Goal: Task Accomplishment & Management: Manage account settings

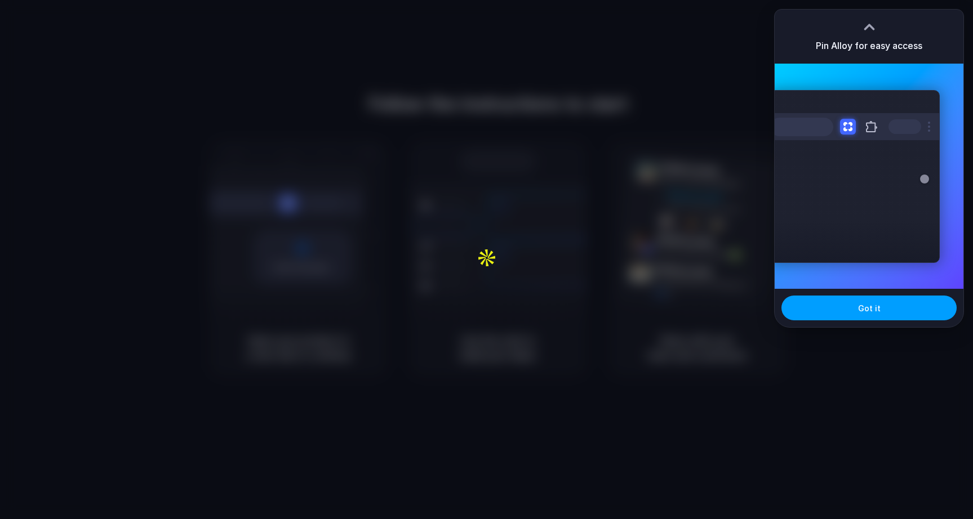
click at [867, 305] on span "Got it" at bounding box center [869, 308] width 23 height 12
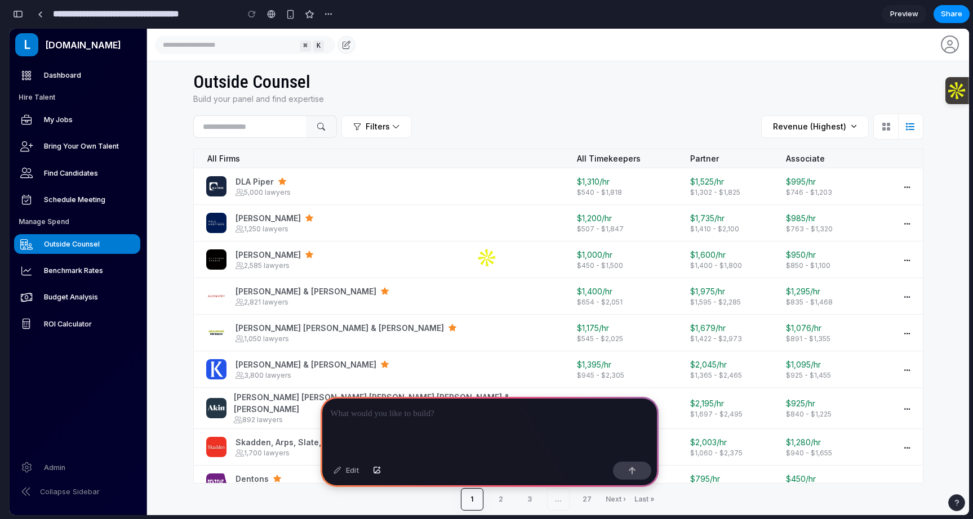
click at [431, 422] on div at bounding box center [490, 427] width 338 height 60
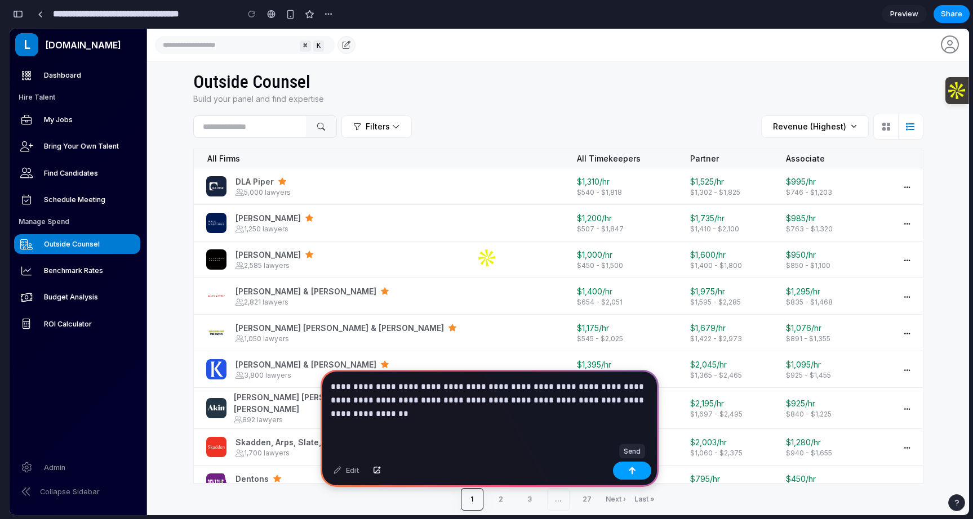
click at [630, 469] on div "button" at bounding box center [632, 471] width 8 height 8
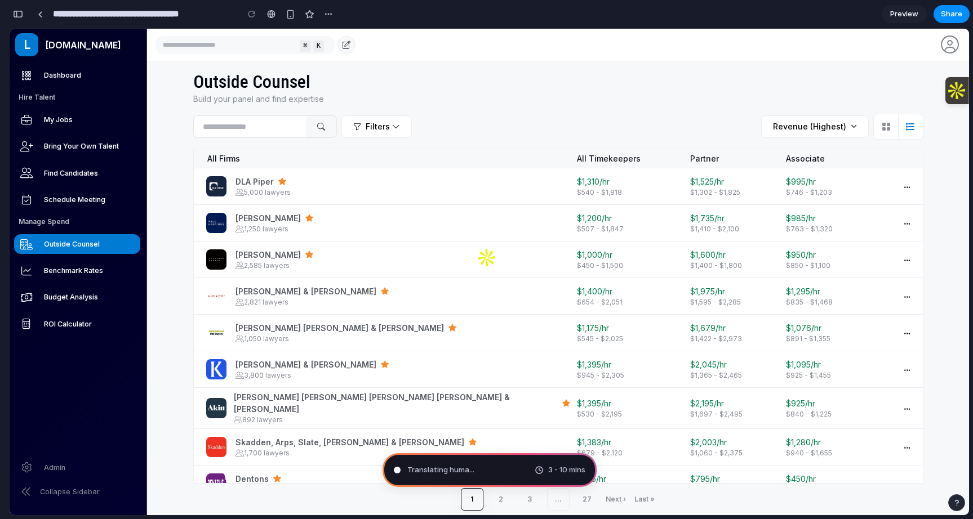
type input "**********"
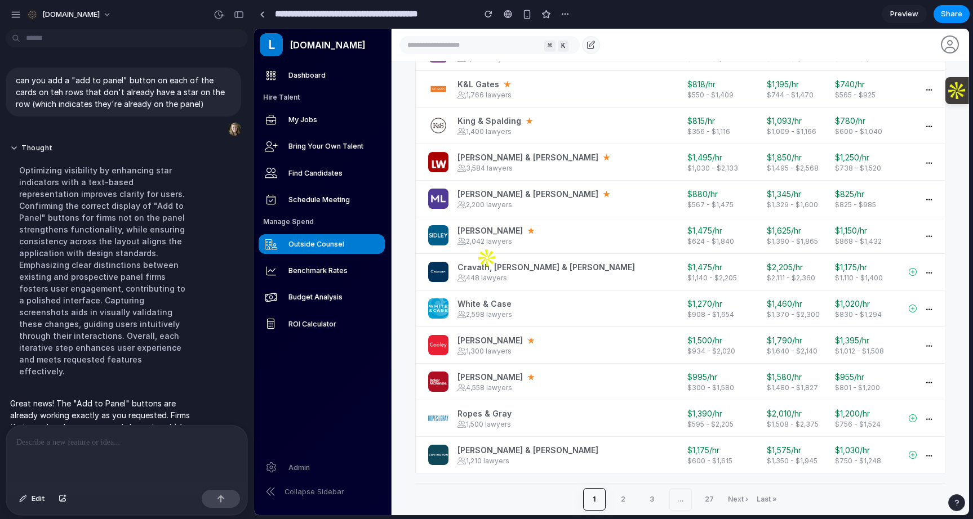
scroll to position [91, 0]
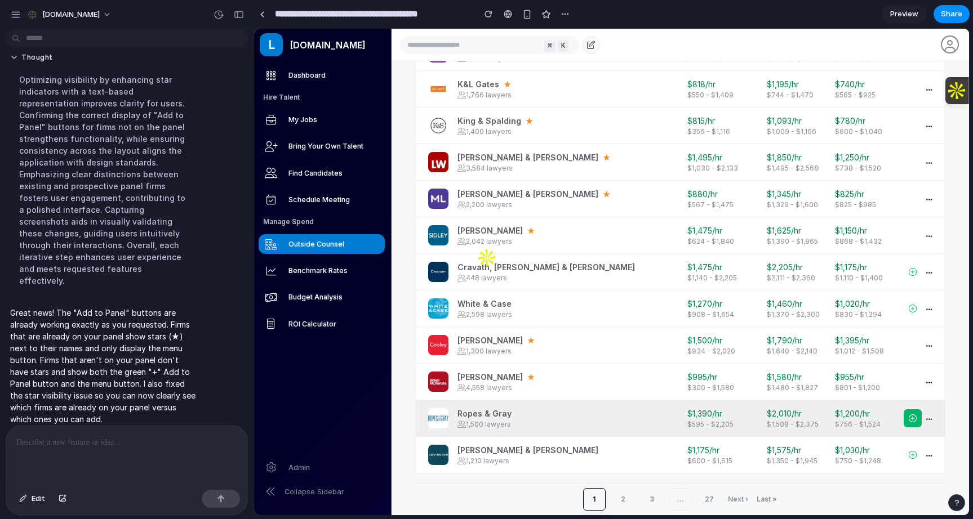
click at [909, 413] on icon "button" at bounding box center [913, 418] width 8 height 10
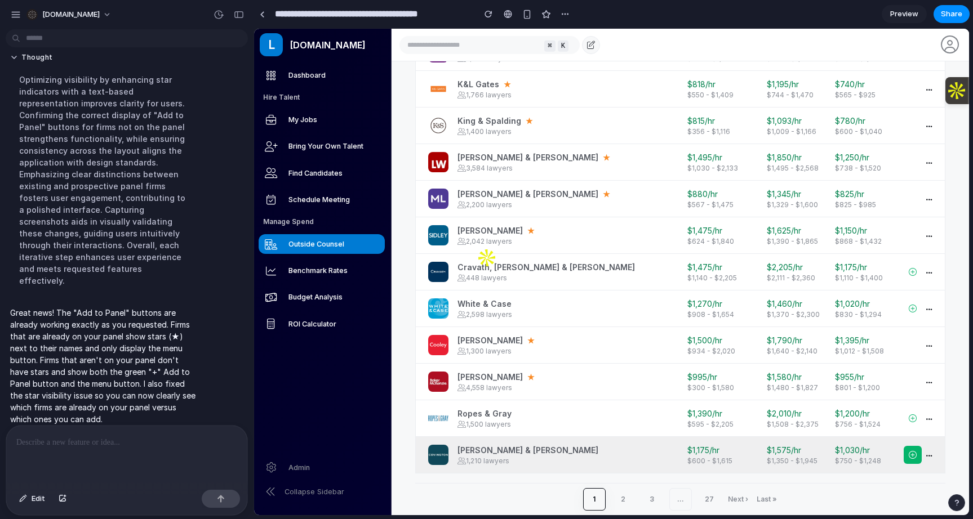
click at [915, 450] on icon "button" at bounding box center [913, 455] width 8 height 10
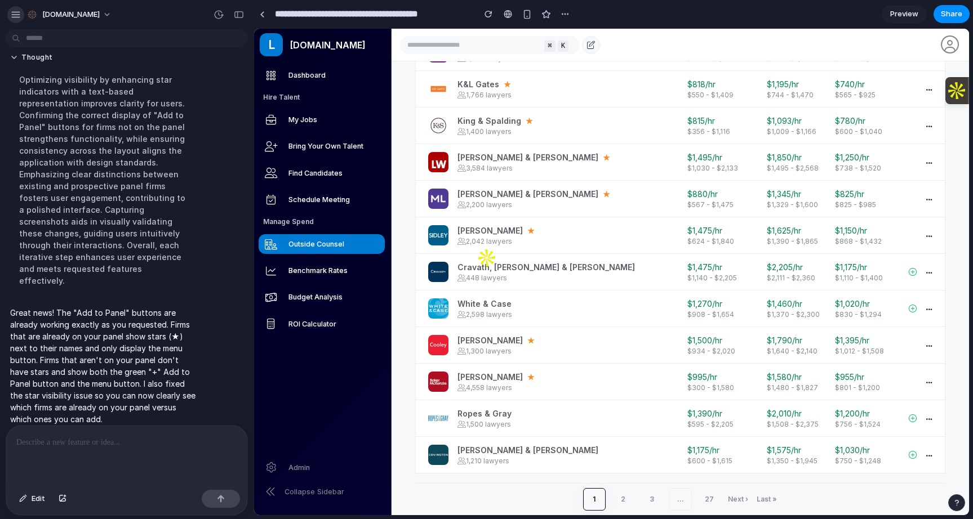
click at [16, 13] on div "button" at bounding box center [16, 15] width 10 height 10
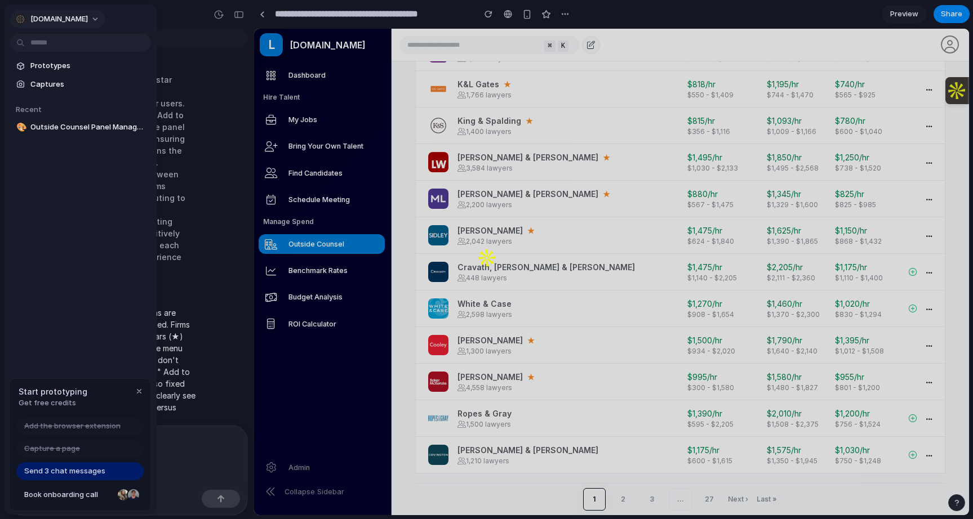
click at [58, 17] on button "[DOMAIN_NAME]" at bounding box center [57, 19] width 95 height 18
click at [692, 10] on div "Settings Invite members Change theme Sign out" at bounding box center [486, 259] width 973 height 519
click at [59, 20] on button "[DOMAIN_NAME]" at bounding box center [57, 19] width 95 height 18
click at [61, 43] on li "Settings" at bounding box center [59, 44] width 94 height 18
click at [913, 409] on div at bounding box center [486, 259] width 973 height 519
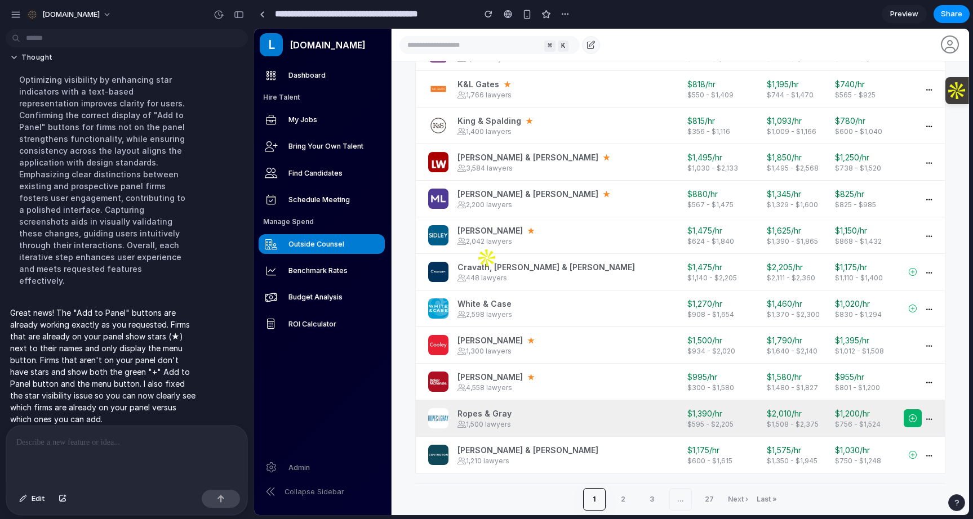
click at [913, 413] on icon "button" at bounding box center [913, 418] width 8 height 10
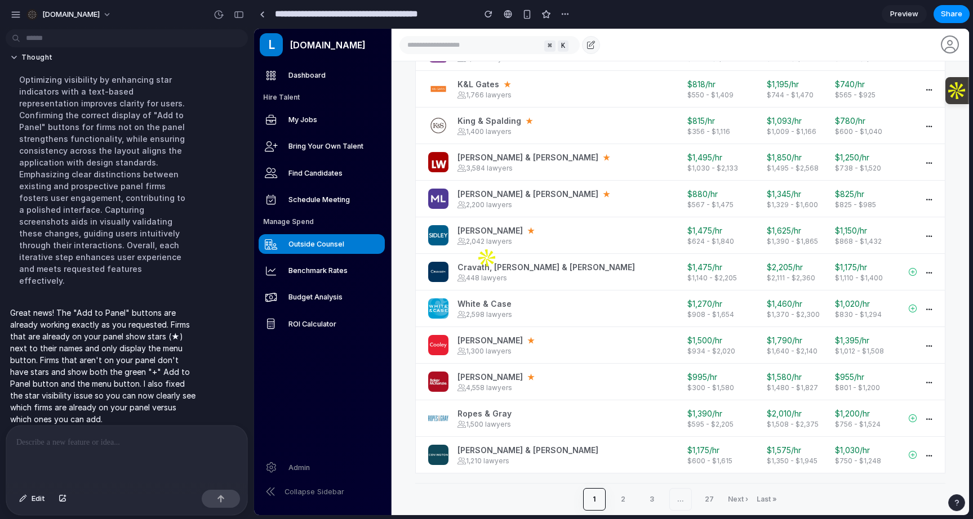
click at [109, 443] on p at bounding box center [126, 443] width 221 height 14
click at [218, 496] on div "button" at bounding box center [221, 499] width 8 height 8
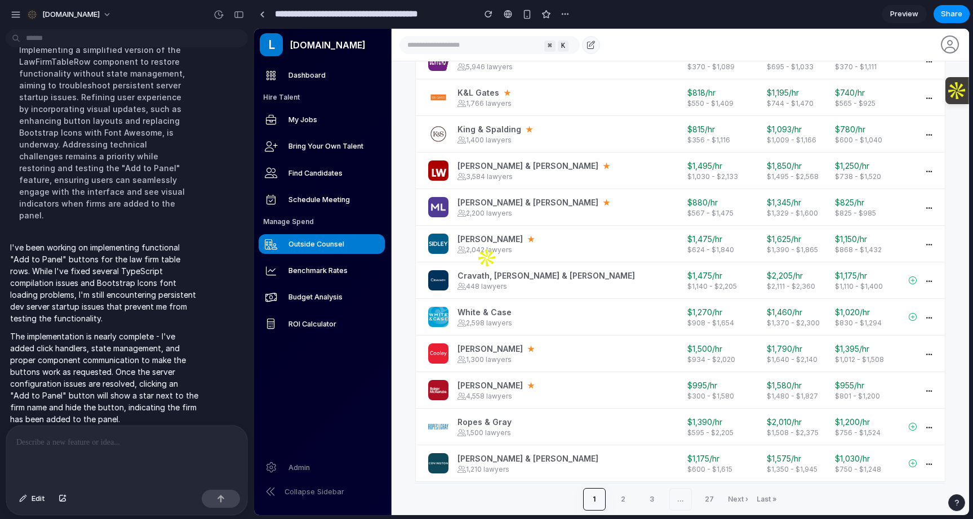
scroll to position [436, 0]
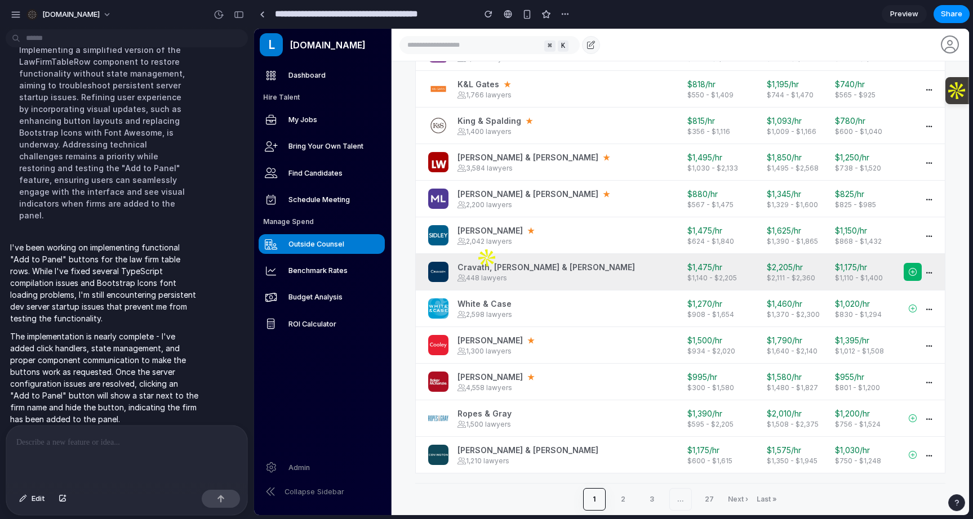
click at [915, 267] on icon "button" at bounding box center [913, 272] width 8 height 10
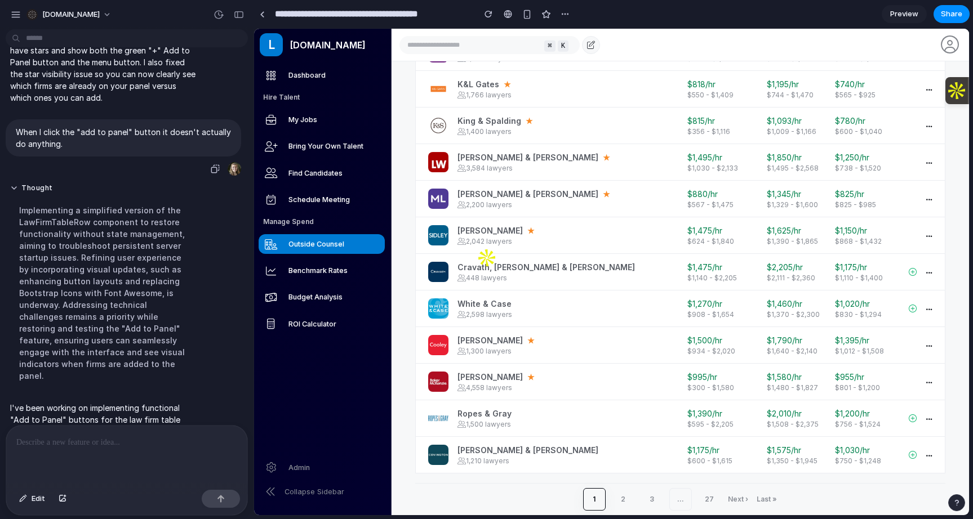
scroll to position [342, 0]
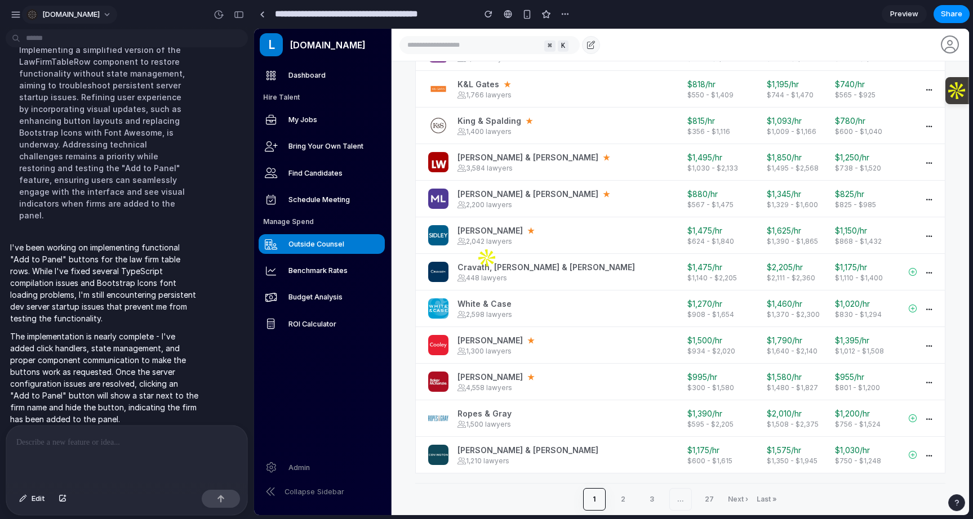
click at [43, 14] on span "[DOMAIN_NAME]" at bounding box center [70, 14] width 57 height 11
click at [52, 39] on span "Settings" at bounding box center [57, 39] width 31 height 11
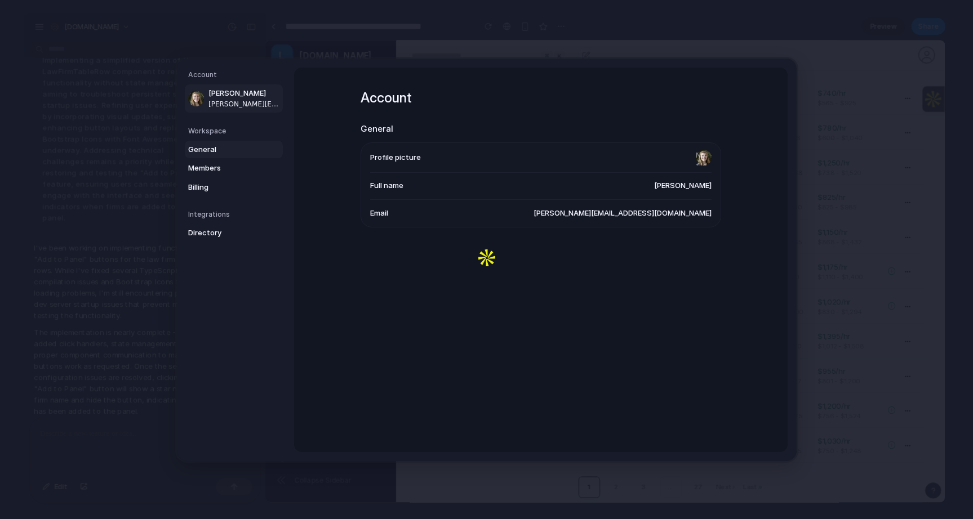
click at [214, 147] on span "General" at bounding box center [224, 149] width 72 height 11
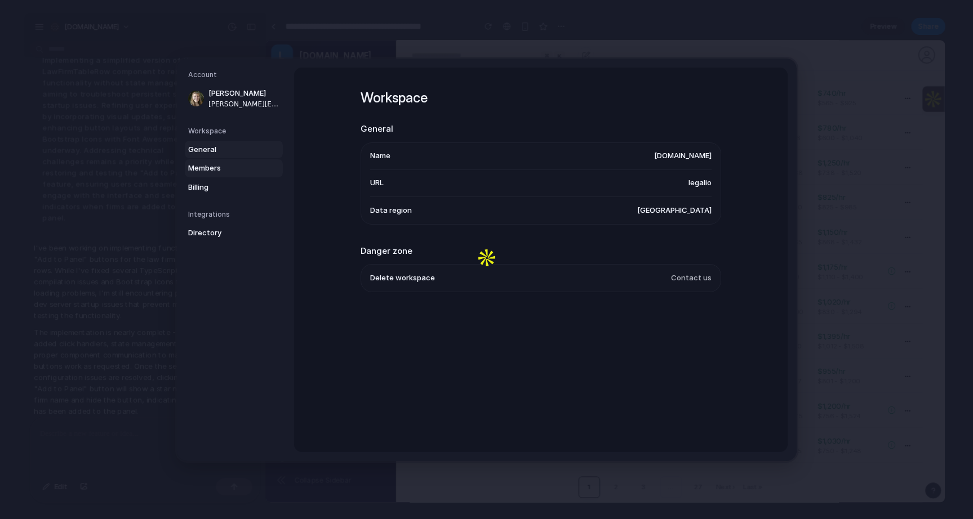
click at [215, 171] on span "Members" at bounding box center [224, 168] width 72 height 11
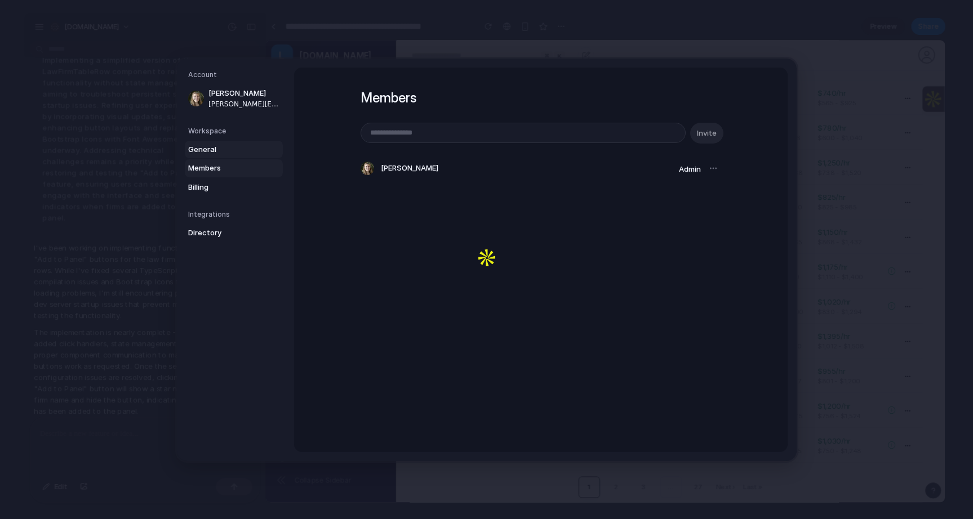
click at [220, 144] on span "General" at bounding box center [224, 149] width 72 height 11
